Goal: Information Seeking & Learning: Learn about a topic

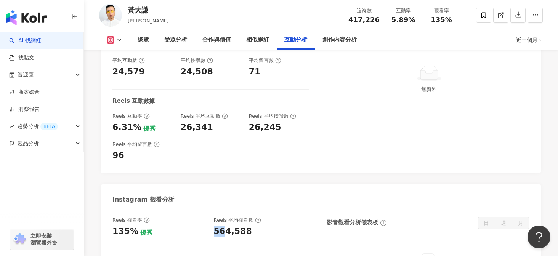
click at [115, 38] on button at bounding box center [114, 40] width 31 height 8
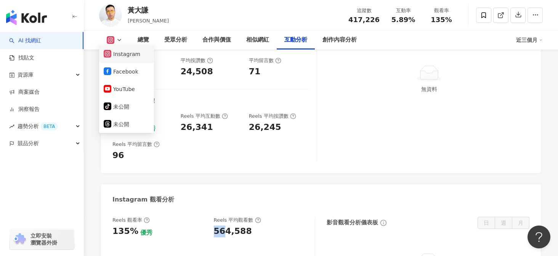
click at [116, 50] on button "Instagram" at bounding box center [127, 54] width 46 height 11
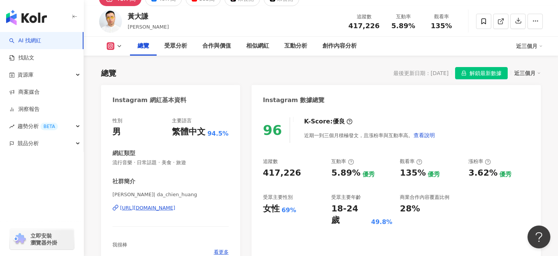
scroll to position [51, 0]
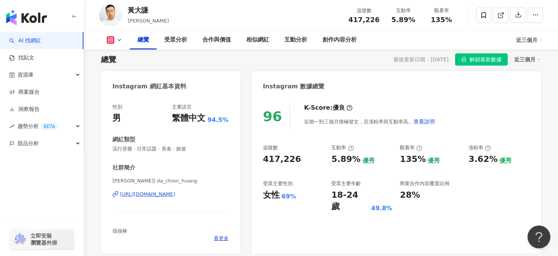
drag, startPoint x: 229, startPoint y: 194, endPoint x: 109, endPoint y: 197, distance: 119.4
click at [109, 197] on div "性別 男 主要語言 繁體中文 94.5% 網紅類型 流行音樂 · 日常話題 · 美食 · 旅遊 社群簡介 黃大謙 | da_chien_huang https…" at bounding box center [170, 174] width 139 height 157
copy div "https://www.instagram.com/da_chien_huang/"
click at [119, 44] on div "總覽 受眾分析 合作與價值 相似網紅 互動分析 創作內容分析 近三個月" at bounding box center [321, 40] width 444 height 19
click at [119, 40] on icon at bounding box center [119, 40] width 6 height 6
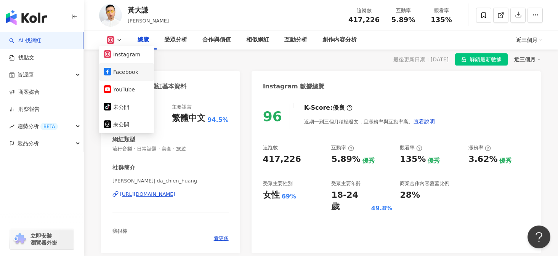
click at [139, 74] on button "Facebook" at bounding box center [127, 72] width 46 height 11
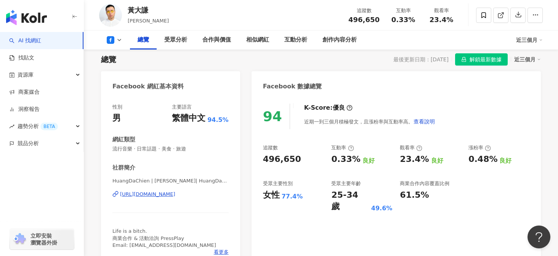
drag, startPoint x: 238, startPoint y: 199, endPoint x: 114, endPoint y: 193, distance: 123.7
click at [114, 193] on div "性別 男 主要語言 繁體中文 94.5% 網紅類型 流行音樂 · 日常話題 · 美食 · 旅遊 社群簡介 HuangDaChien | 黃大謙 | Huang…" at bounding box center [170, 181] width 139 height 171
click at [142, 195] on div "https://www.facebook.com/1055855627823376" at bounding box center [147, 194] width 55 height 7
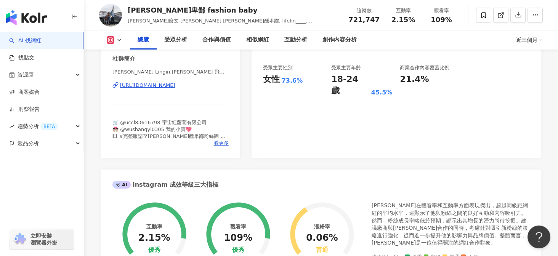
scroll to position [184, 0]
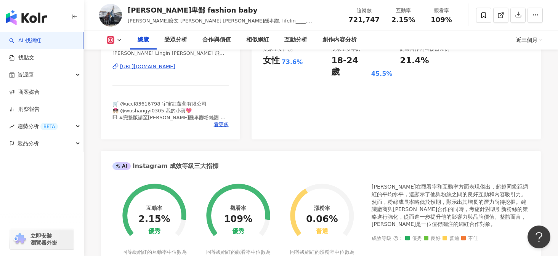
click at [214, 63] on div "https://www.instagram.com/lingin1209/" at bounding box center [170, 66] width 116 height 7
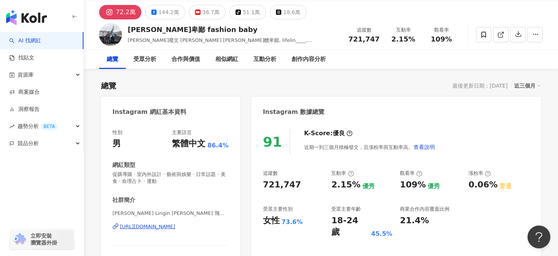
scroll to position [0, 0]
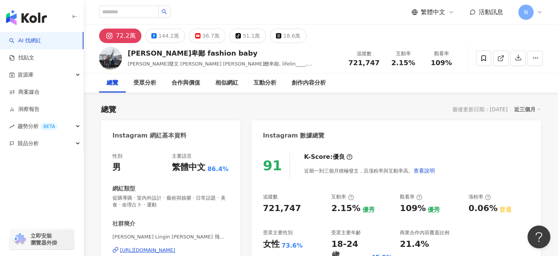
click at [161, 47] on div "林進 飛醺卑鄙 fashion baby 林進發廢文 林東進 林進 飛醺卑鄙, lifelin____, 林進, lingin1209, 林進 Lingin …" at bounding box center [321, 58] width 474 height 30
click at [163, 41] on button "144.2萬" at bounding box center [165, 36] width 40 height 14
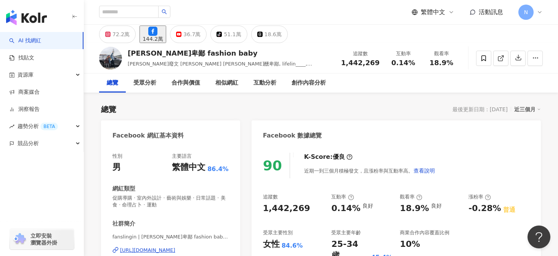
click at [175, 249] on div "https://www.facebook.com/631123253682682" at bounding box center [147, 250] width 55 height 7
click at [201, 37] on div "36.7萬" at bounding box center [191, 34] width 17 height 11
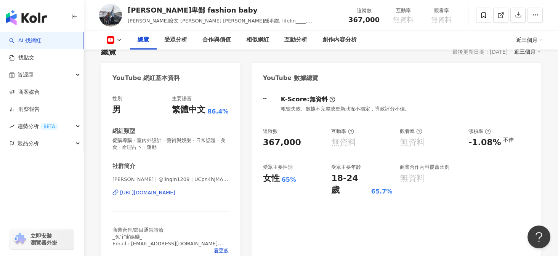
scroll to position [91, 0]
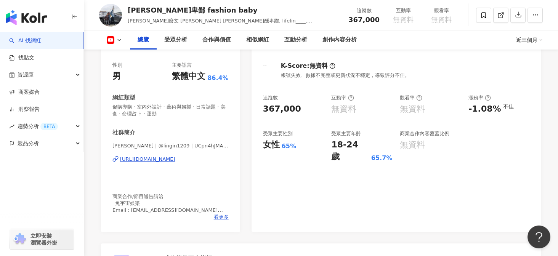
drag, startPoint x: 235, startPoint y: 156, endPoint x: 220, endPoint y: 162, distance: 16.1
click at [220, 162] on div "性別 男 主要語言 繁體中文 86.4% 網紅類型 促購導購 · 室內外設計 · 藝術與娛樂 · 日常話題 · 美食 · 命理占卜 · 運動 社群簡介 林進 …" at bounding box center [170, 143] width 139 height 178
click at [175, 162] on div "https://www.youtube.com/channel/UCpn4hJMADMmKJb5mzWBzBmw" at bounding box center [147, 159] width 55 height 7
click at [284, 45] on div "互動分析" at bounding box center [296, 40] width 38 height 19
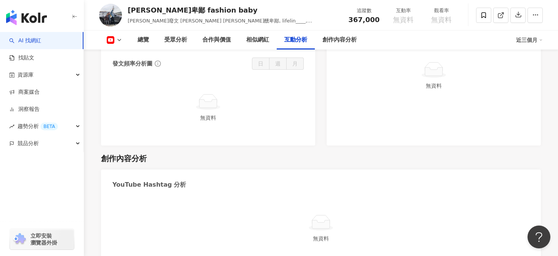
scroll to position [1425, 0]
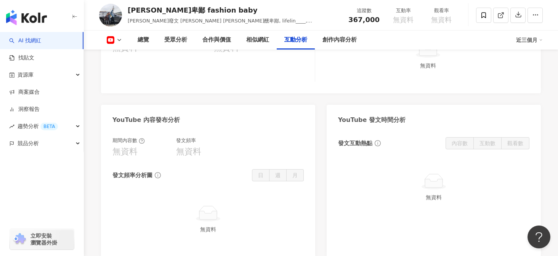
click at [115, 42] on button at bounding box center [114, 40] width 31 height 8
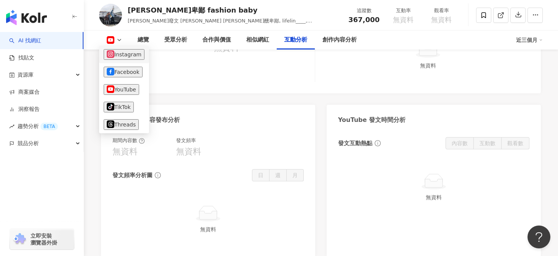
click at [136, 55] on button "Instagram" at bounding box center [124, 54] width 41 height 11
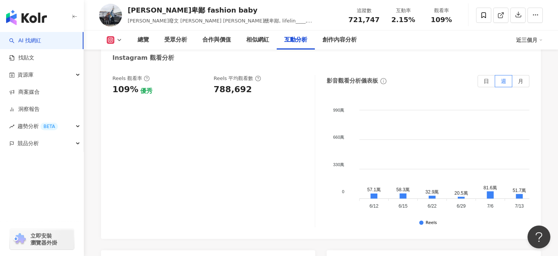
scroll to position [1551, 0]
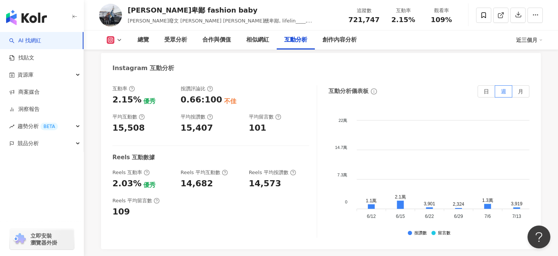
click at [300, 39] on div "互動分析" at bounding box center [295, 39] width 23 height 9
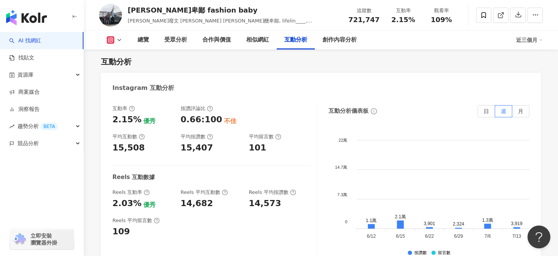
scroll to position [1530, 0]
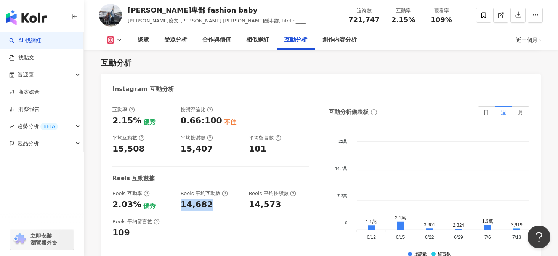
drag, startPoint x: 179, startPoint y: 166, endPoint x: 211, endPoint y: 166, distance: 31.7
click at [211, 190] on div "Reels 互動率 2.03% 優秀 Reels 平均互動數 14,682 Reels 平均按讚數 14,573" at bounding box center [210, 200] width 197 height 21
copy div "14,682"
click at [211, 199] on div "14,682" at bounding box center [211, 205] width 61 height 12
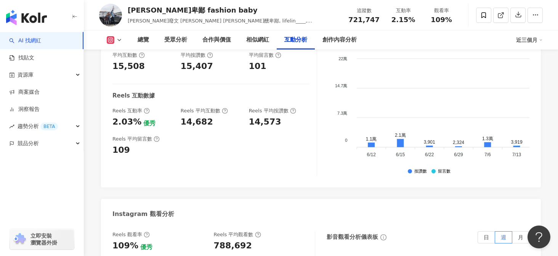
scroll to position [1612, 0]
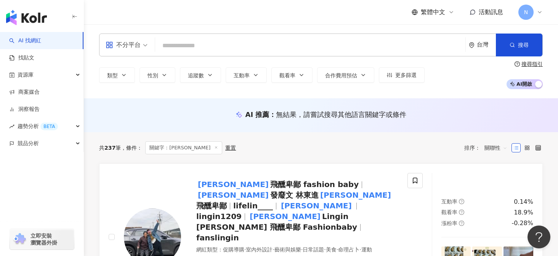
click at [171, 45] on input "search" at bounding box center [310, 46] width 304 height 14
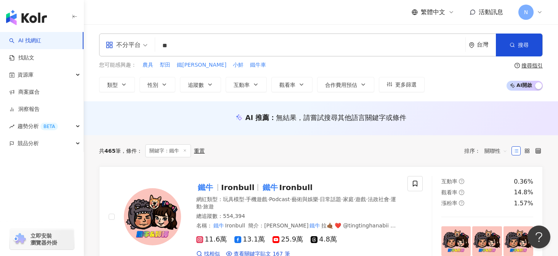
scroll to position [130, 0]
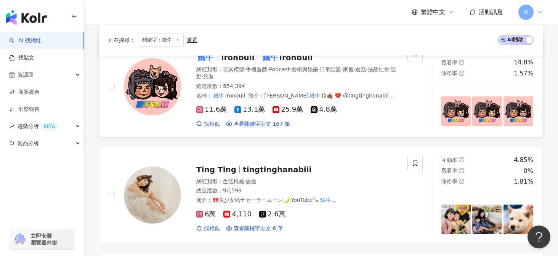
type input "**"
click at [144, 93] on img at bounding box center [152, 86] width 57 height 57
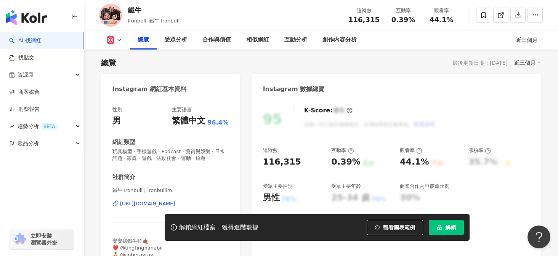
scroll to position [47, 0]
click at [449, 223] on button "解鎖" at bounding box center [446, 227] width 35 height 15
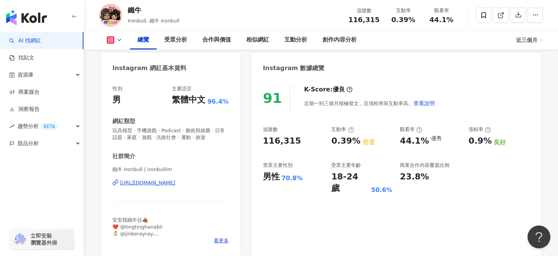
scroll to position [71, 0]
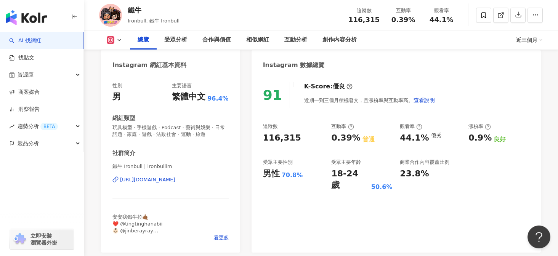
drag, startPoint x: 223, startPoint y: 186, endPoint x: 125, endPoint y: 176, distance: 98.9
click at [125, 176] on div "鐵牛 Ironbull | ironbullim https://www.instagram.com/ironbullim/" at bounding box center [170, 185] width 116 height 45
copy div "https://www.instagram.com/ironbullim/"
click at [175, 178] on div "https://www.instagram.com/ironbullim/" at bounding box center [147, 180] width 55 height 7
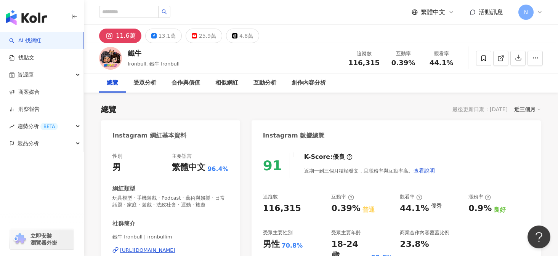
click at [234, 139] on div "Instagram 網紅基本資料" at bounding box center [170, 133] width 139 height 25
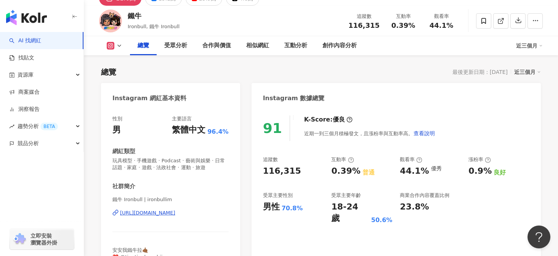
scroll to position [47, 0]
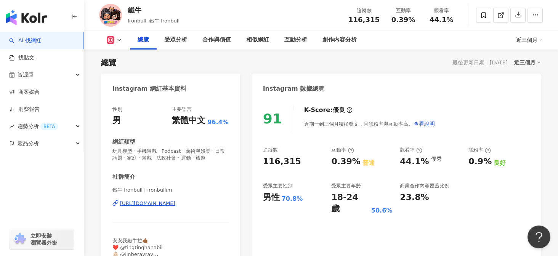
click at [119, 37] on icon at bounding box center [119, 40] width 6 height 6
click at [294, 47] on div "互動分析" at bounding box center [296, 40] width 38 height 19
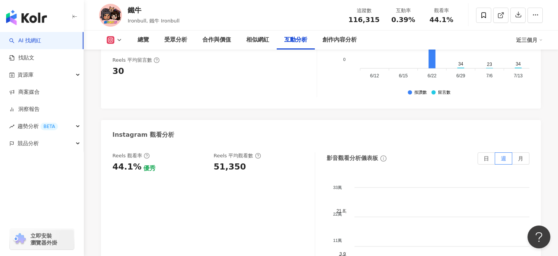
scroll to position [1729, 0]
drag, startPoint x: 215, startPoint y: 118, endPoint x: 262, endPoint y: 118, distance: 46.9
click at [262, 161] on div "51,350" at bounding box center [261, 167] width 94 height 12
copy div "51,350"
click at [231, 152] on div "Reels 觀看率 44.1% 優秀 Reels 平均觀看數 51,350" at bounding box center [213, 228] width 203 height 153
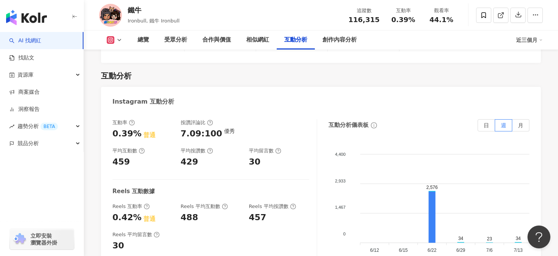
scroll to position [1557, 0]
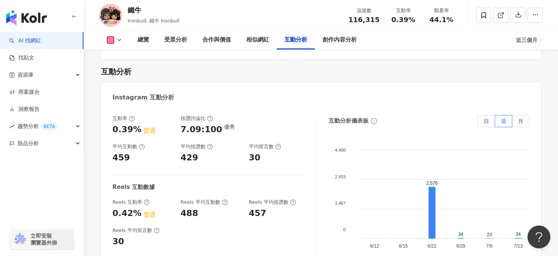
click at [228, 145] on div "互動率 0.39% 普通 按讚評論比 7.09:100 優秀 平均互動數 459 平均按讚數 429 平均留言數 30 Reels 互動數據 Reels 互動…" at bounding box center [214, 191] width 205 height 153
drag, startPoint x: 182, startPoint y: 162, endPoint x: 199, endPoint y: 162, distance: 16.4
click at [199, 208] on div "488" at bounding box center [211, 214] width 61 height 12
copy div "488"
click at [198, 208] on div "488" at bounding box center [211, 214] width 61 height 12
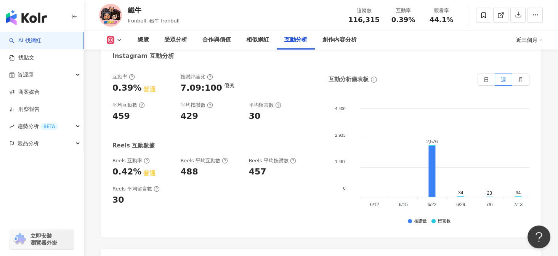
scroll to position [1599, 0]
drag, startPoint x: 180, startPoint y: 121, endPoint x: 198, endPoint y: 121, distance: 17.9
click at [198, 158] on div "Reels 互動率 0.42% 普通 Reels 平均互動數 488 Reels 平均按讚數 457" at bounding box center [210, 168] width 197 height 21
copy div "488"
click at [205, 164] on div "互動率 0.39% 普通 按讚評論比 7.09:100 優秀 平均互動數 459 平均按讚數 429 平均留言數 30 Reels 互動數據 Reels 互動…" at bounding box center [214, 150] width 205 height 153
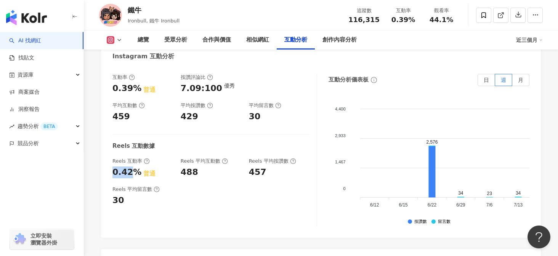
drag, startPoint x: 114, startPoint y: 124, endPoint x: 128, endPoint y: 124, distance: 14.5
click at [129, 167] on div "0.42%" at bounding box center [126, 173] width 29 height 12
copy div "0.42"
click at [189, 186] on div "Reels 平均留言數 30" at bounding box center [210, 196] width 197 height 21
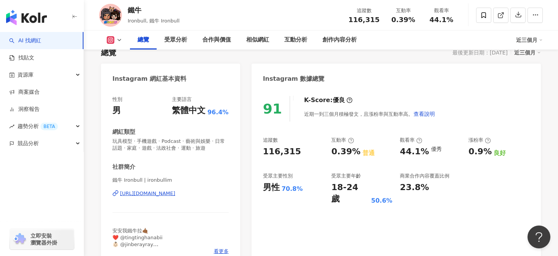
scroll to position [0, 0]
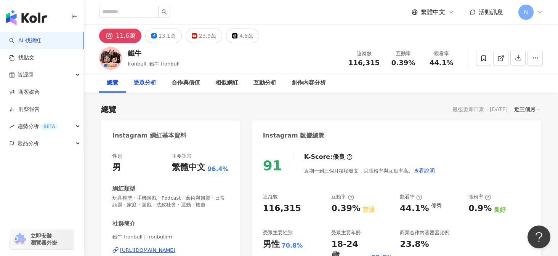
click at [148, 84] on div "受眾分析" at bounding box center [144, 83] width 23 height 9
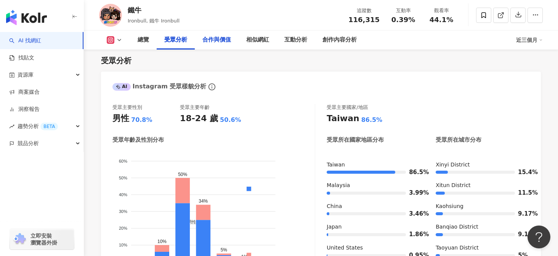
click at [199, 48] on div "合作與價值" at bounding box center [217, 40] width 44 height 19
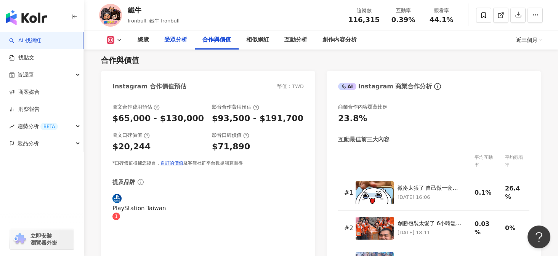
click at [172, 48] on div "受眾分析" at bounding box center [176, 40] width 38 height 19
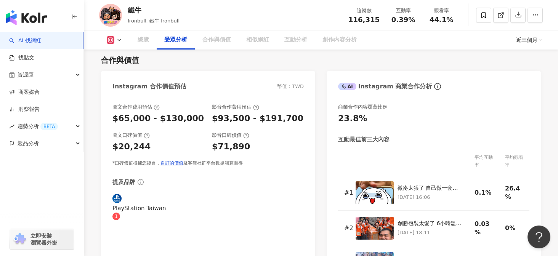
scroll to position [659, 0]
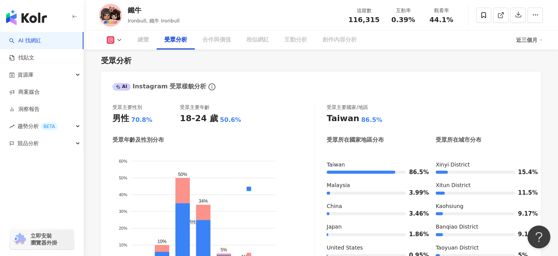
drag, startPoint x: 145, startPoint y: 40, endPoint x: 167, endPoint y: 81, distance: 47.3
click at [145, 40] on div "總覽" at bounding box center [143, 39] width 11 height 9
click at [125, 42] on button at bounding box center [114, 40] width 31 height 8
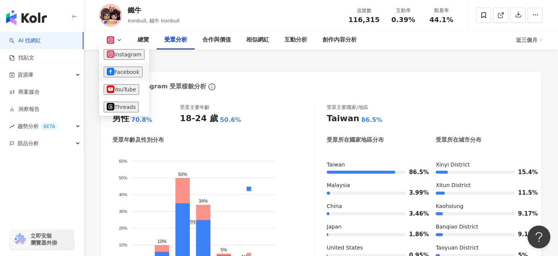
click at [134, 66] on li "Facebook" at bounding box center [124, 72] width 50 height 18
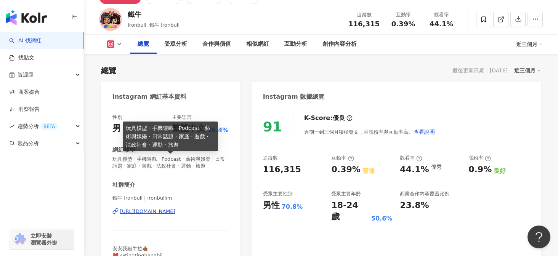
scroll to position [39, 0]
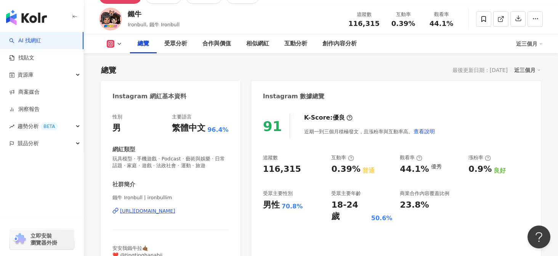
click at [120, 46] on icon at bounding box center [119, 44] width 6 height 6
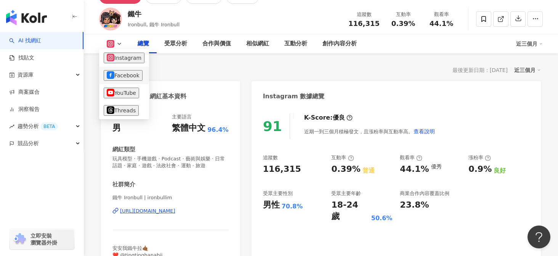
click at [124, 80] on button "Facebook" at bounding box center [123, 75] width 39 height 11
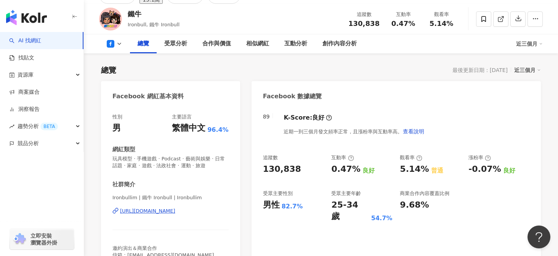
drag, startPoint x: 234, startPoint y: 210, endPoint x: 121, endPoint y: 210, distance: 112.9
click at [121, 210] on div "性別 男 主要語言 繁體中文 96.4% 網紅類型 玩具模型 · 手機遊戲 · Podcast · 藝術與娛樂 · 日常話題 · 家庭 · 遊戲 · 法政社會…" at bounding box center [170, 195] width 139 height 178
copy div "https://www.facebook.com/351362618286764"
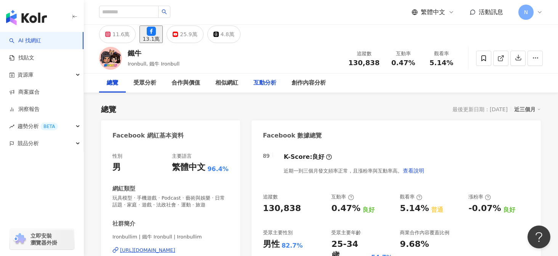
click at [259, 81] on div "互動分析" at bounding box center [265, 83] width 23 height 9
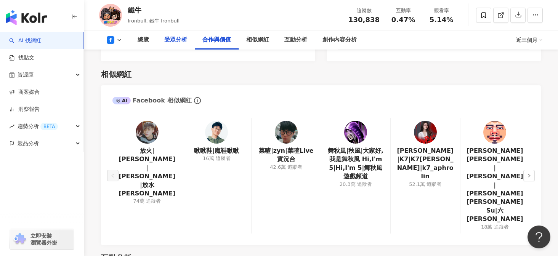
scroll to position [974, 0]
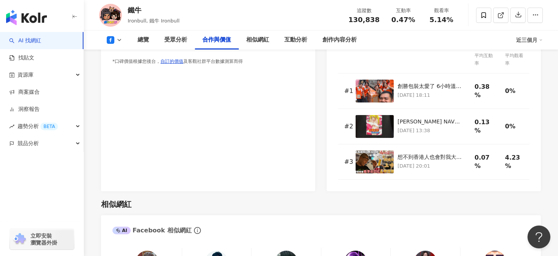
click at [118, 41] on icon at bounding box center [119, 40] width 6 height 6
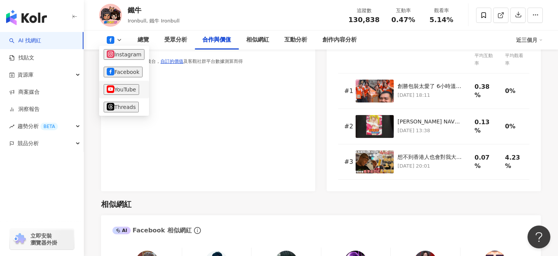
click at [134, 85] on button "YouTube" at bounding box center [121, 89] width 35 height 11
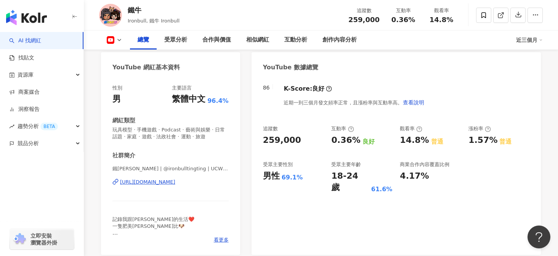
scroll to position [70, 0]
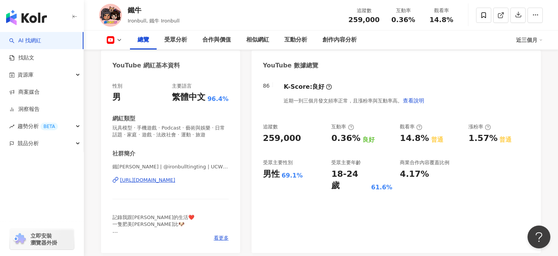
click at [175, 182] on div "[URL][DOMAIN_NAME]" at bounding box center [147, 180] width 55 height 7
click at [117, 36] on button at bounding box center [114, 40] width 31 height 8
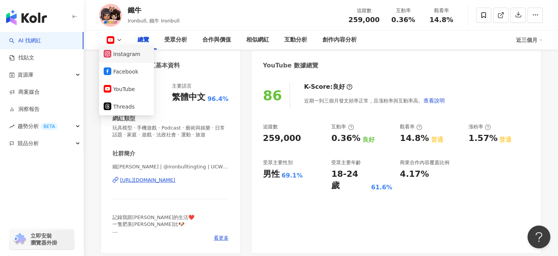
click at [128, 52] on button "Instagram" at bounding box center [127, 54] width 46 height 11
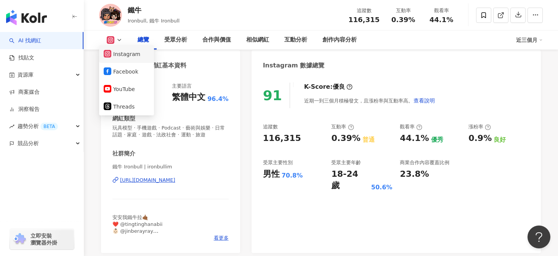
click at [136, 60] on div "Instagram 網紅基本資料" at bounding box center [149, 65] width 74 height 11
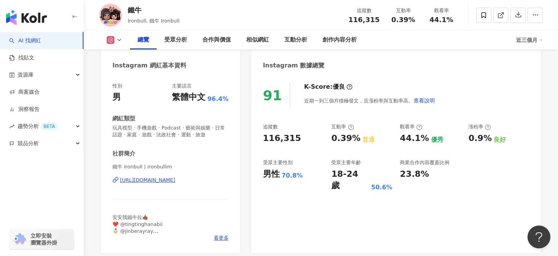
click at [124, 59] on div "Instagram 網紅基本資料" at bounding box center [170, 62] width 139 height 25
click at [130, 178] on div "https://www.instagram.com/ironbullim/" at bounding box center [147, 180] width 55 height 7
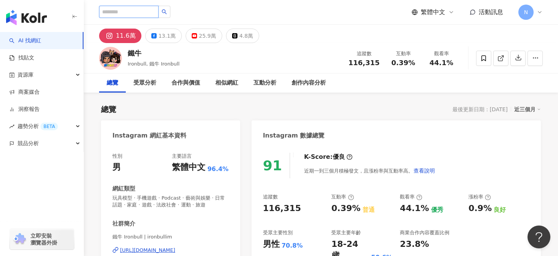
click at [152, 13] on input "search" at bounding box center [128, 12] width 59 height 12
type input "*"
type input "**"
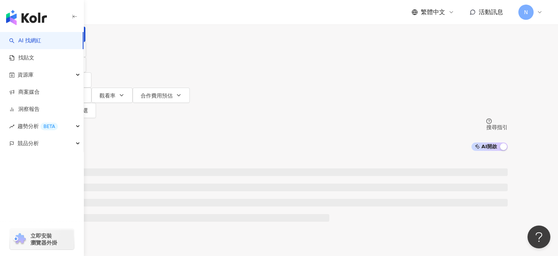
click at [165, 10] on div "繁體中文 活動訊息 N" at bounding box center [321, 12] width 444 height 24
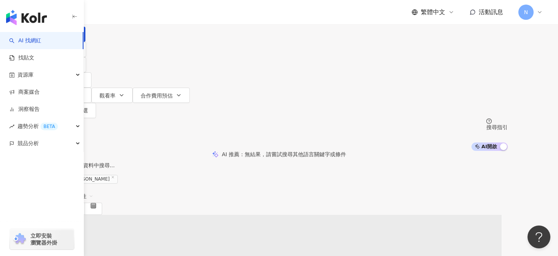
click at [161, 14] on input "**" at bounding box center [131, 7] width 62 height 14
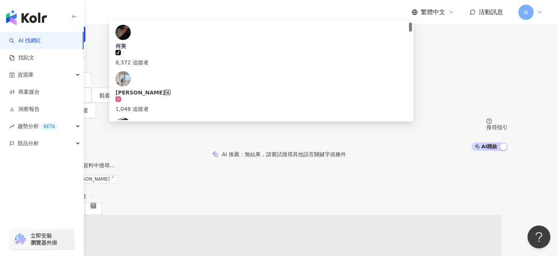
click at [161, 14] on input "**" at bounding box center [131, 7] width 62 height 14
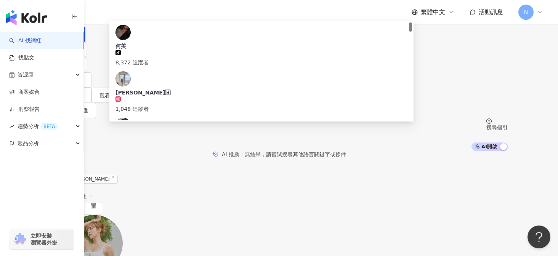
click at [123, 215] on img at bounding box center [94, 243] width 57 height 57
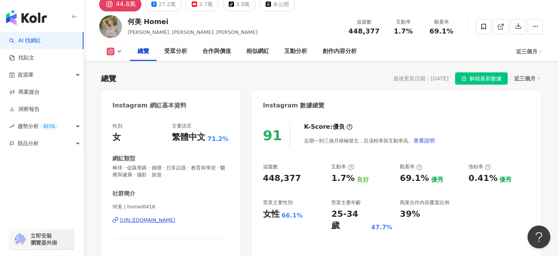
scroll to position [34, 0]
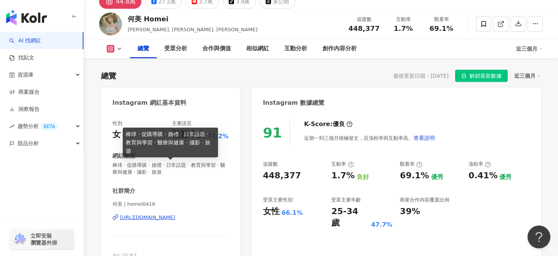
click at [177, 209] on div "何美 | homei0416 [URL][DOMAIN_NAME]" at bounding box center [170, 223] width 116 height 45
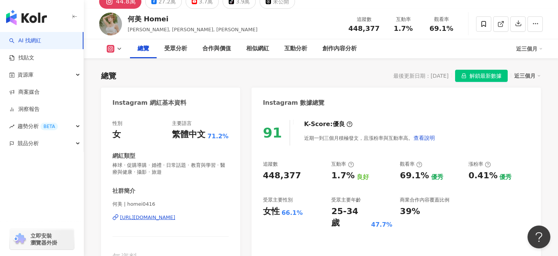
click at [174, 219] on div "[URL][DOMAIN_NAME]" at bounding box center [147, 217] width 55 height 7
click at [291, 58] on div "互動分析" at bounding box center [296, 48] width 38 height 19
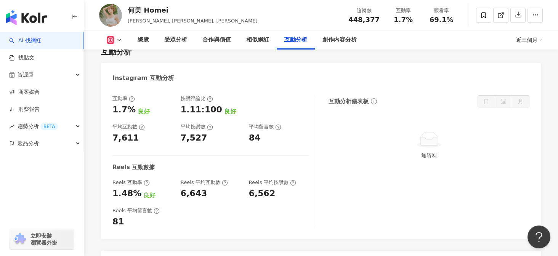
scroll to position [1552, 0]
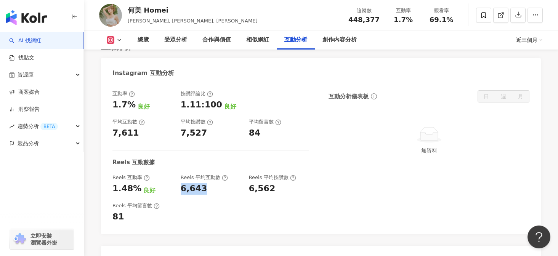
drag, startPoint x: 181, startPoint y: 120, endPoint x: 218, endPoint y: 119, distance: 37.0
click at [218, 183] on div "6,643" at bounding box center [211, 189] width 61 height 12
copy div "6,643"
click at [214, 202] on div "Reels 平均留言數 81" at bounding box center [210, 212] width 197 height 21
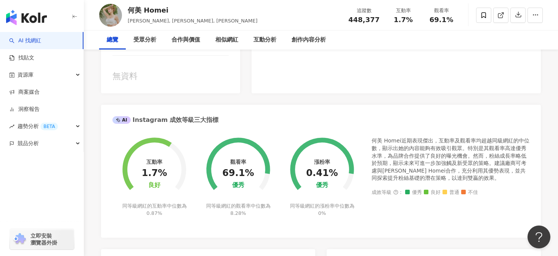
scroll to position [0, 0]
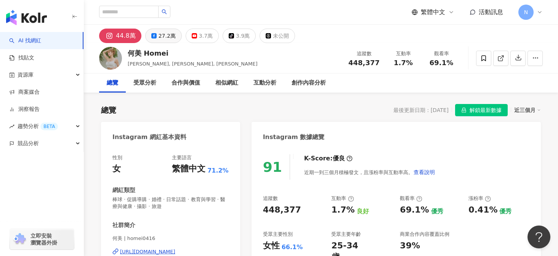
click at [165, 39] on div "27.2萬" at bounding box center [167, 36] width 17 height 11
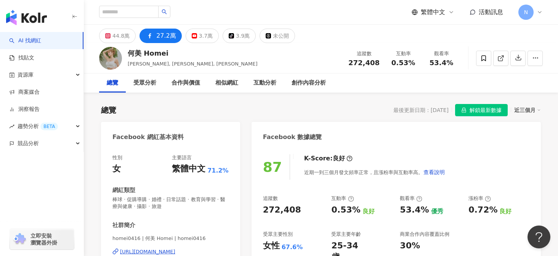
scroll to position [64, 0]
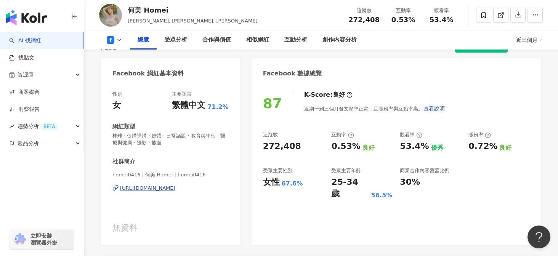
click at [183, 192] on div "homei0416 | 何美 Homei | homei0416 https://www.facebook.com/618456518256646" at bounding box center [170, 194] width 116 height 45
click at [175, 186] on div "https://www.facebook.com/618456518256646" at bounding box center [147, 188] width 55 height 7
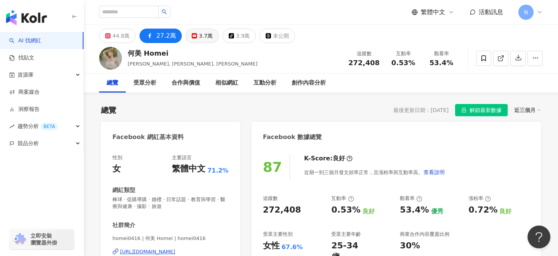
click at [201, 32] on div "3.7萬" at bounding box center [206, 36] width 14 height 11
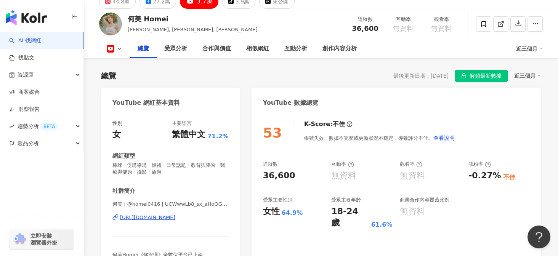
scroll to position [40, 0]
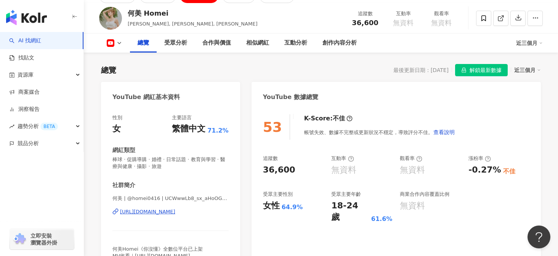
click at [175, 212] on div "https://www.youtube.com/channel/UCWwwLb8_sx_aHoOGw0viiEg" at bounding box center [147, 212] width 55 height 7
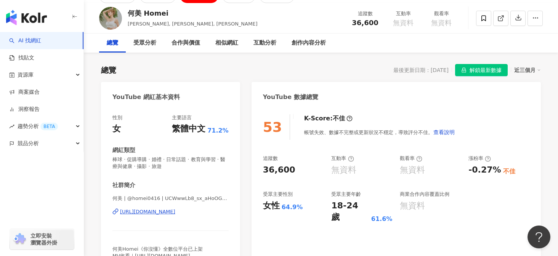
scroll to position [0, 0]
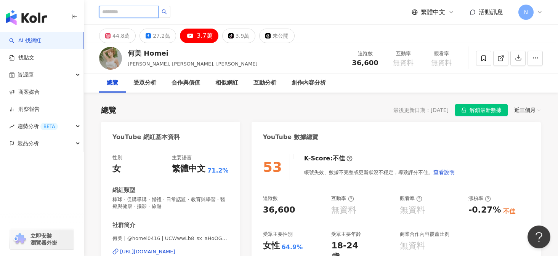
click at [125, 8] on input "search" at bounding box center [128, 12] width 59 height 12
type input "*"
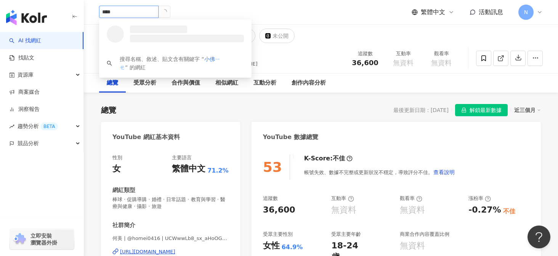
type input "***"
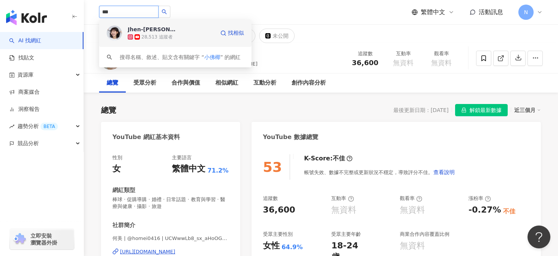
click at [157, 37] on div "28,513 追蹤者" at bounding box center [156, 37] width 31 height 6
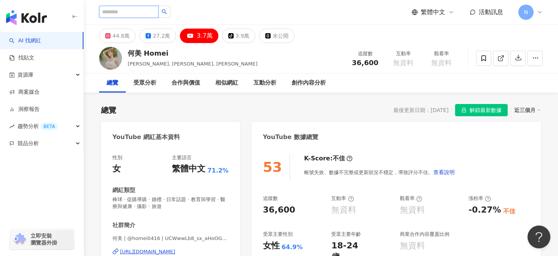
click at [138, 10] on input "search" at bounding box center [128, 12] width 59 height 12
type input "*"
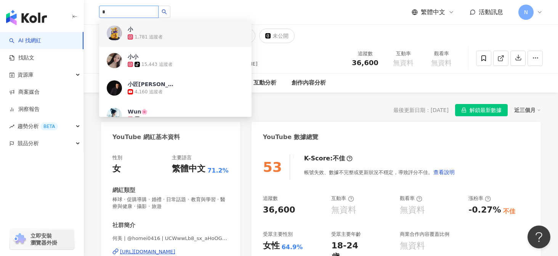
click at [141, 16] on input "*" at bounding box center [128, 12] width 59 height 12
paste input "******"
type input "*******"
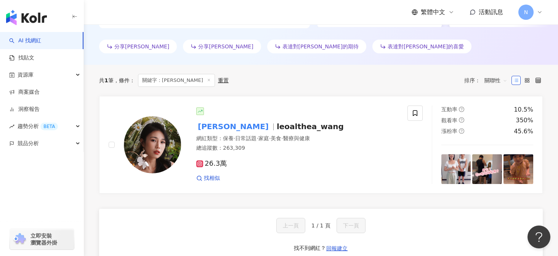
scroll to position [222, 0]
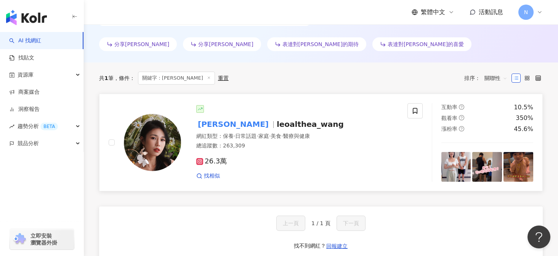
click at [222, 127] on mark "Althea昕" at bounding box center [233, 124] width 74 height 12
click at [41, 43] on link "AI 找網紅" at bounding box center [25, 41] width 32 height 8
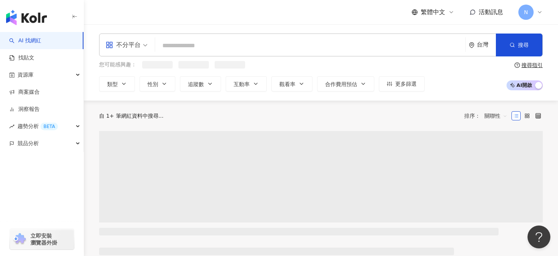
click at [266, 54] on div "不分平台 台灣 搜尋" at bounding box center [321, 45] width 444 height 23
click at [269, 48] on input "search" at bounding box center [310, 46] width 304 height 14
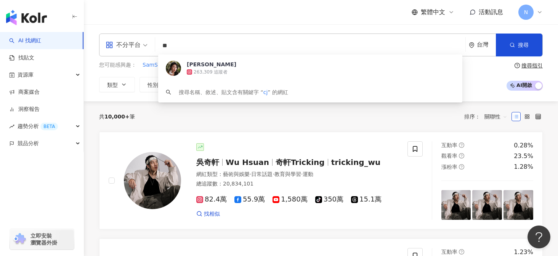
type input "*"
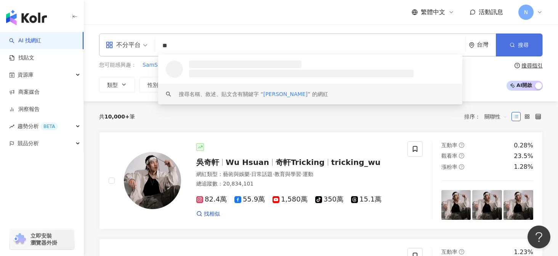
type input "**"
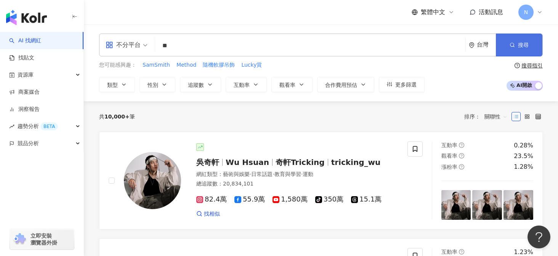
click at [522, 39] on button "搜尋" at bounding box center [519, 45] width 47 height 23
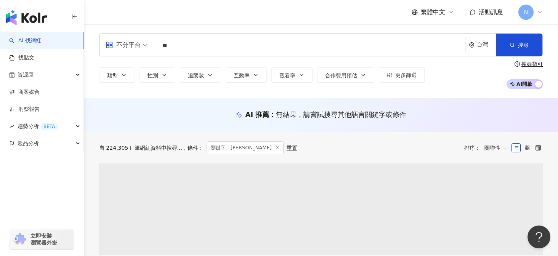
click at [209, 47] on input "**" at bounding box center [310, 46] width 304 height 14
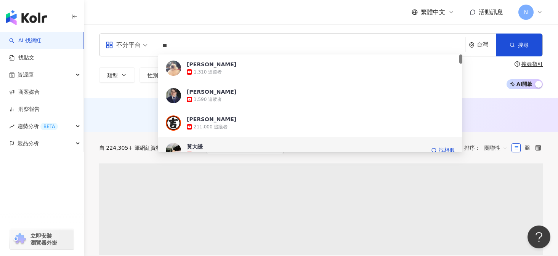
click at [210, 144] on span "黃大謙" at bounding box center [306, 147] width 239 height 8
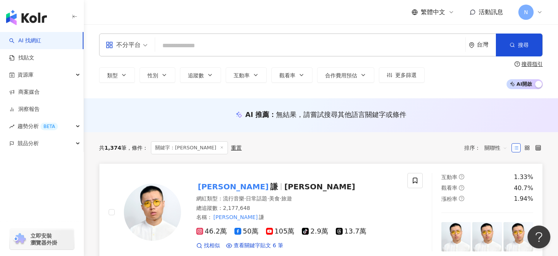
click at [158, 207] on img at bounding box center [152, 212] width 57 height 57
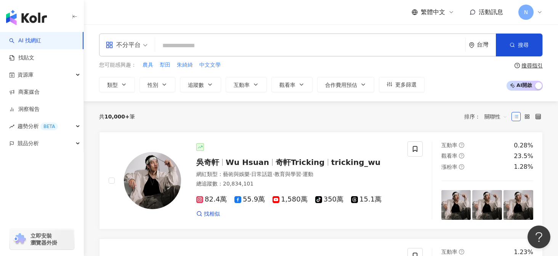
click at [175, 43] on input "search" at bounding box center [310, 46] width 304 height 14
type input "***"
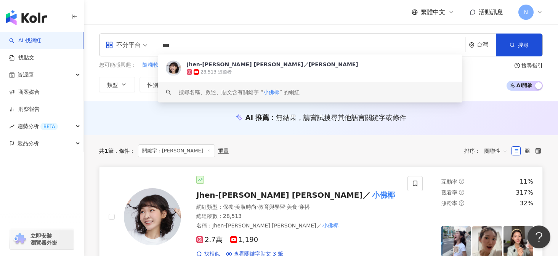
click at [371, 189] on mark "小佛椰" at bounding box center [384, 195] width 26 height 12
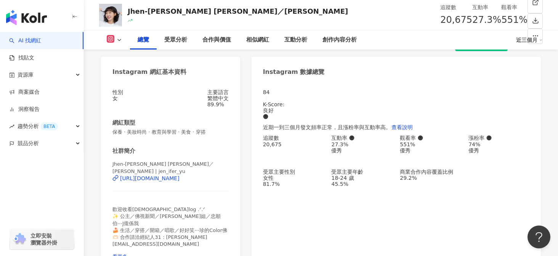
scroll to position [65, 0]
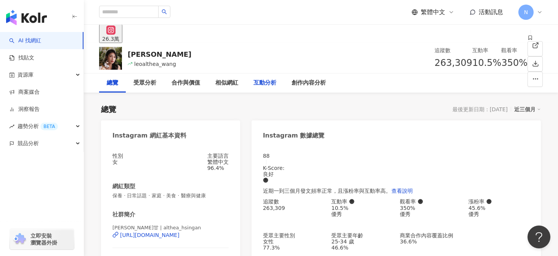
click at [257, 84] on div "互動分析" at bounding box center [265, 83] width 23 height 9
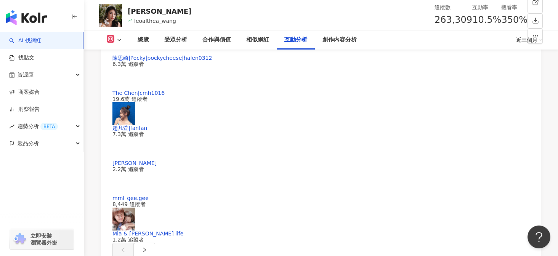
scroll to position [1647, 0]
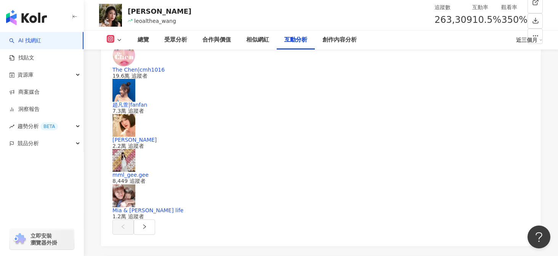
drag, startPoint x: 223, startPoint y: 184, endPoint x: 247, endPoint y: 185, distance: 24.4
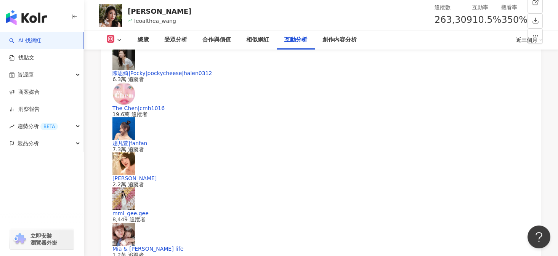
scroll to position [1607, 0]
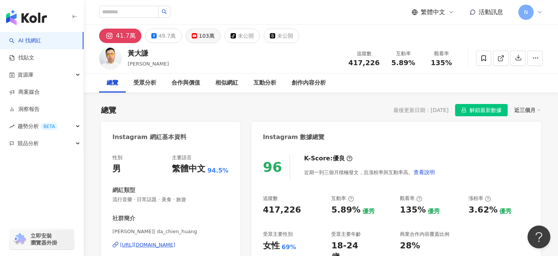
click at [209, 40] on div "103萬" at bounding box center [207, 36] width 16 height 11
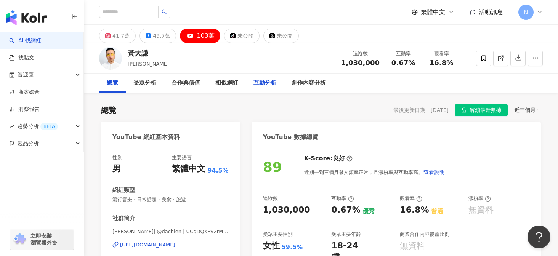
click at [273, 84] on div "互動分析" at bounding box center [265, 83] width 23 height 9
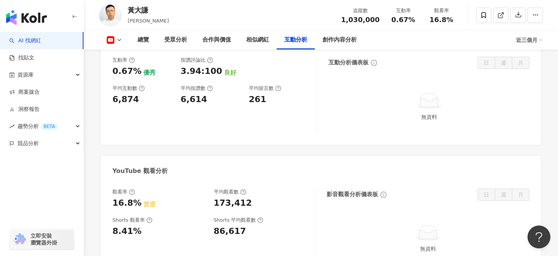
scroll to position [1248, 0]
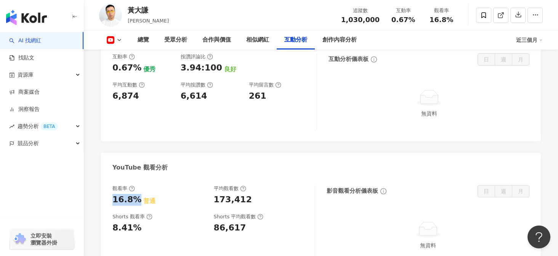
drag, startPoint x: 112, startPoint y: 177, endPoint x: 134, endPoint y: 177, distance: 22.5
click at [135, 178] on div "觀看率 16.8% 普通 平均觀看數 173,412 Shorts 觀看率 8.41% Shorts 平均觀看數 86,617 影音觀看分析儀表板 日 週 月…" at bounding box center [321, 226] width 440 height 96
copy div "16.8%"
click at [198, 227] on div "觀看率 16.8% 普通 平均觀看數 173,412 Shorts 觀看率 8.41% Shorts 平均觀看數 86,617" at bounding box center [213, 223] width 203 height 77
drag, startPoint x: 215, startPoint y: 174, endPoint x: 268, endPoint y: 174, distance: 53.0
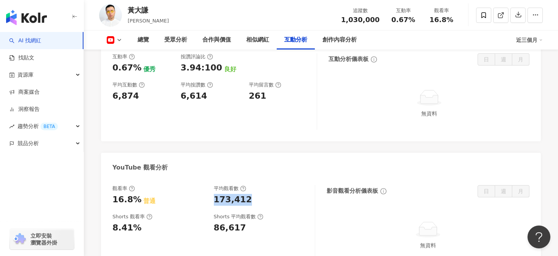
click at [268, 194] on div "173,412" at bounding box center [261, 200] width 94 height 12
copy div "173,412"
